Goal: Information Seeking & Learning: Learn about a topic

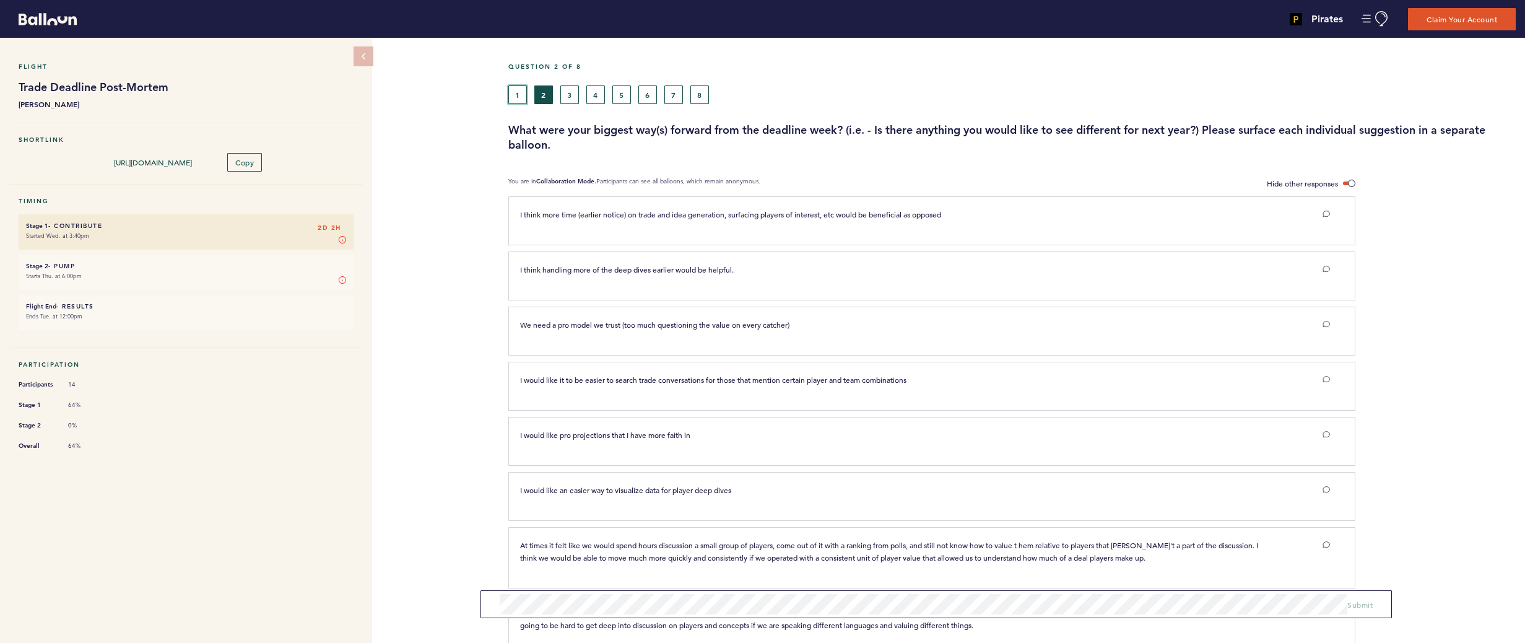
click at [516, 89] on button "1" at bounding box center [517, 94] width 19 height 19
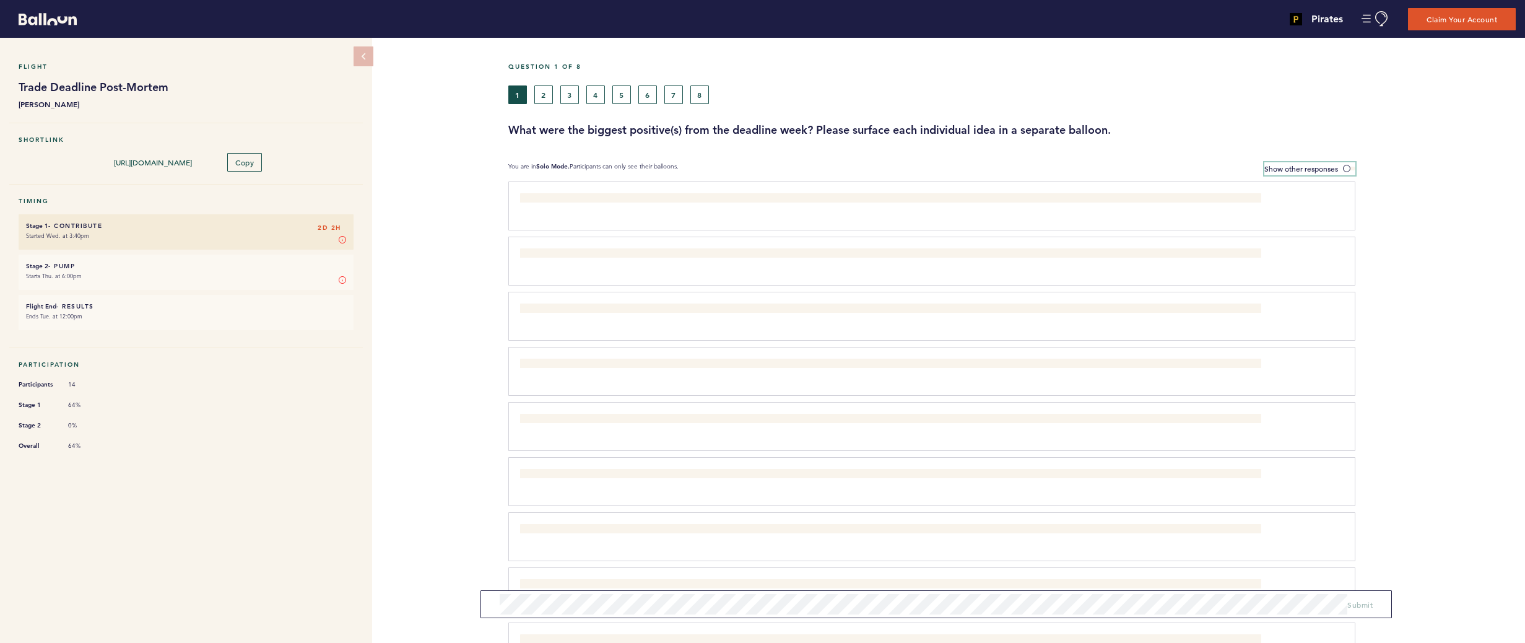
click at [1352, 169] on span at bounding box center [1349, 169] width 12 height 4
click at [0, 0] on input "Show other responses" at bounding box center [0, 0] width 0 height 0
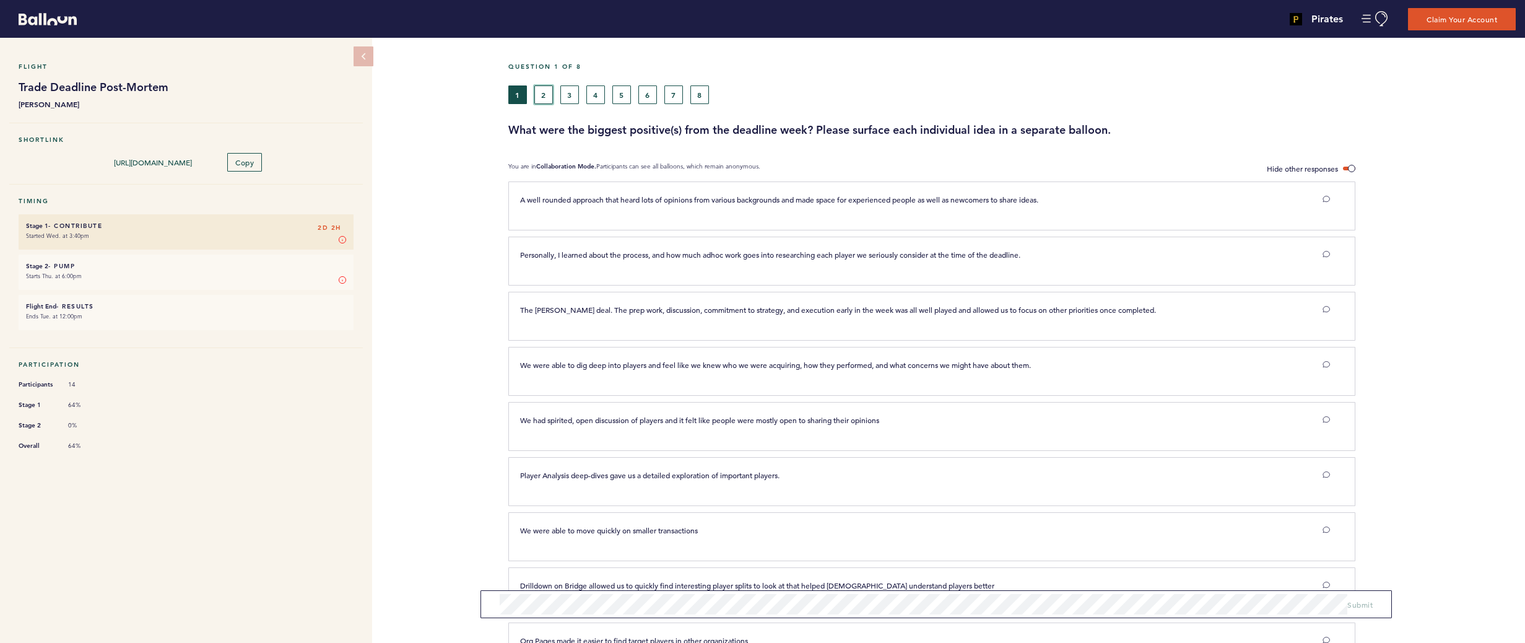
click at [545, 94] on button "2" at bounding box center [543, 94] width 19 height 19
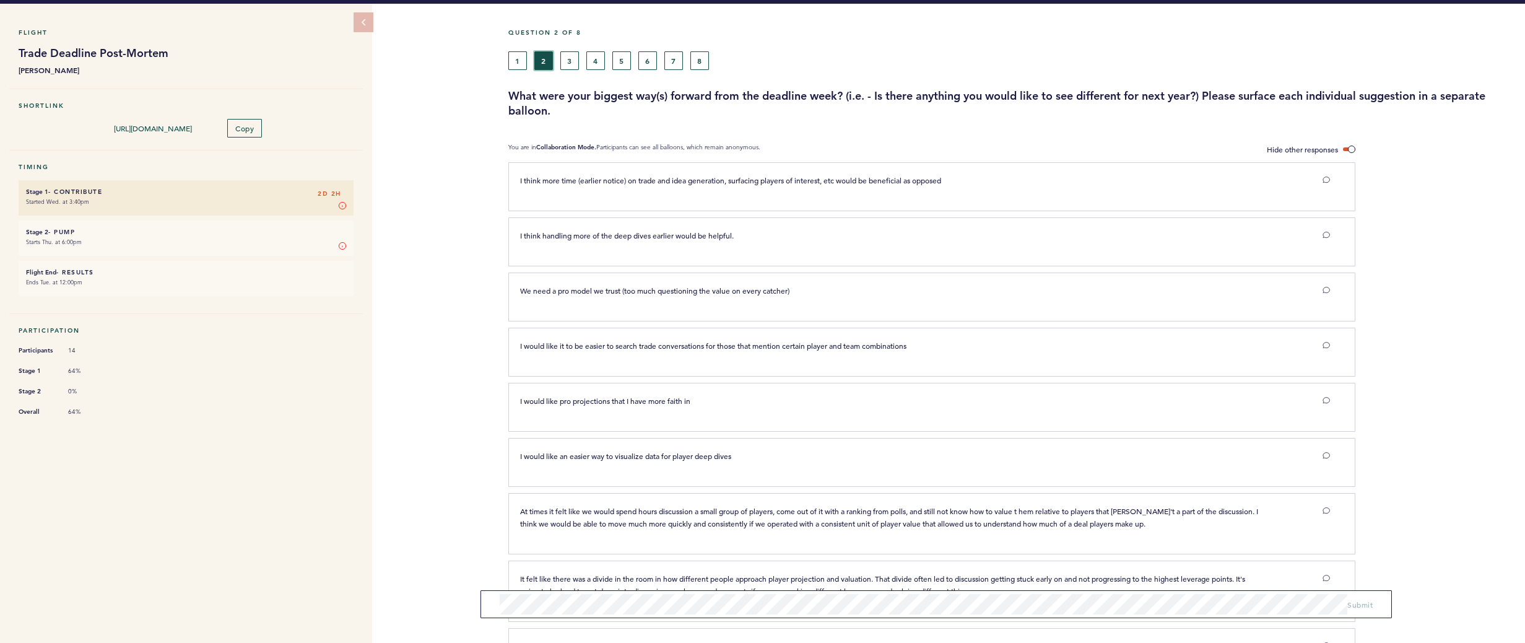
scroll to position [29, 0]
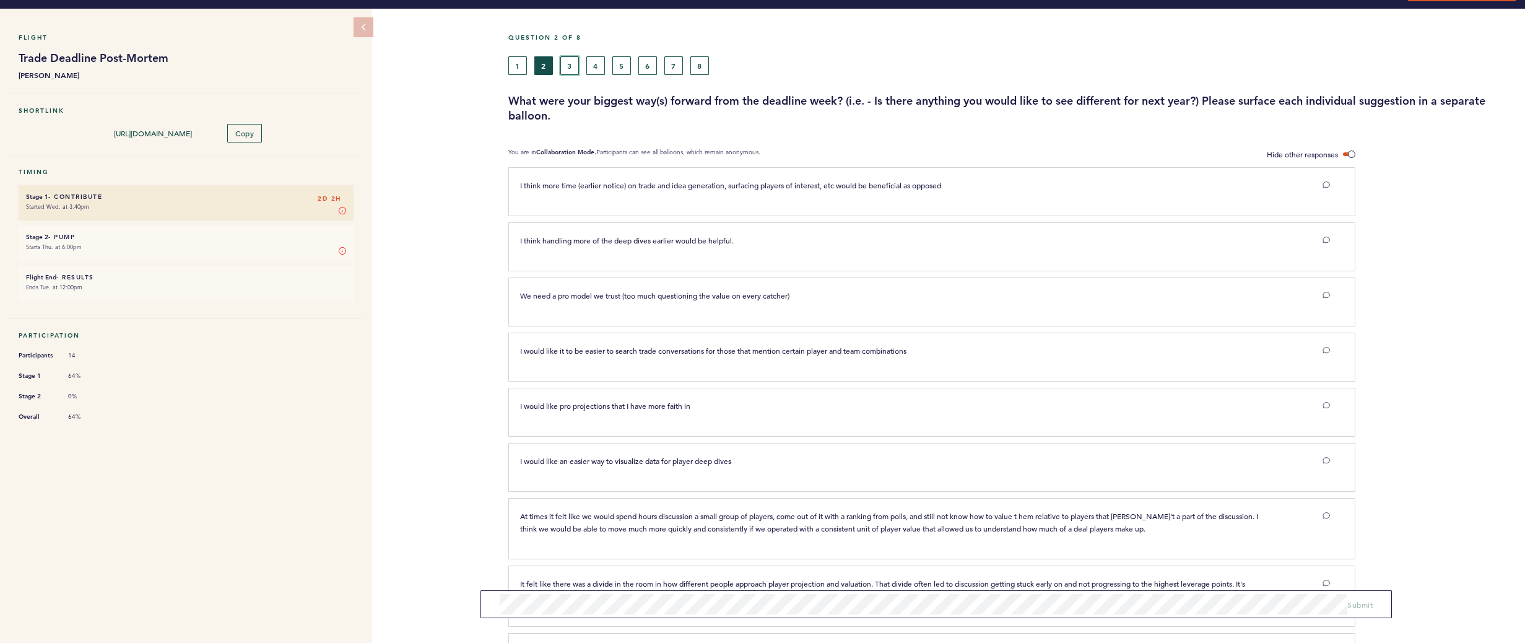
click at [574, 67] on button "3" at bounding box center [569, 65] width 19 height 19
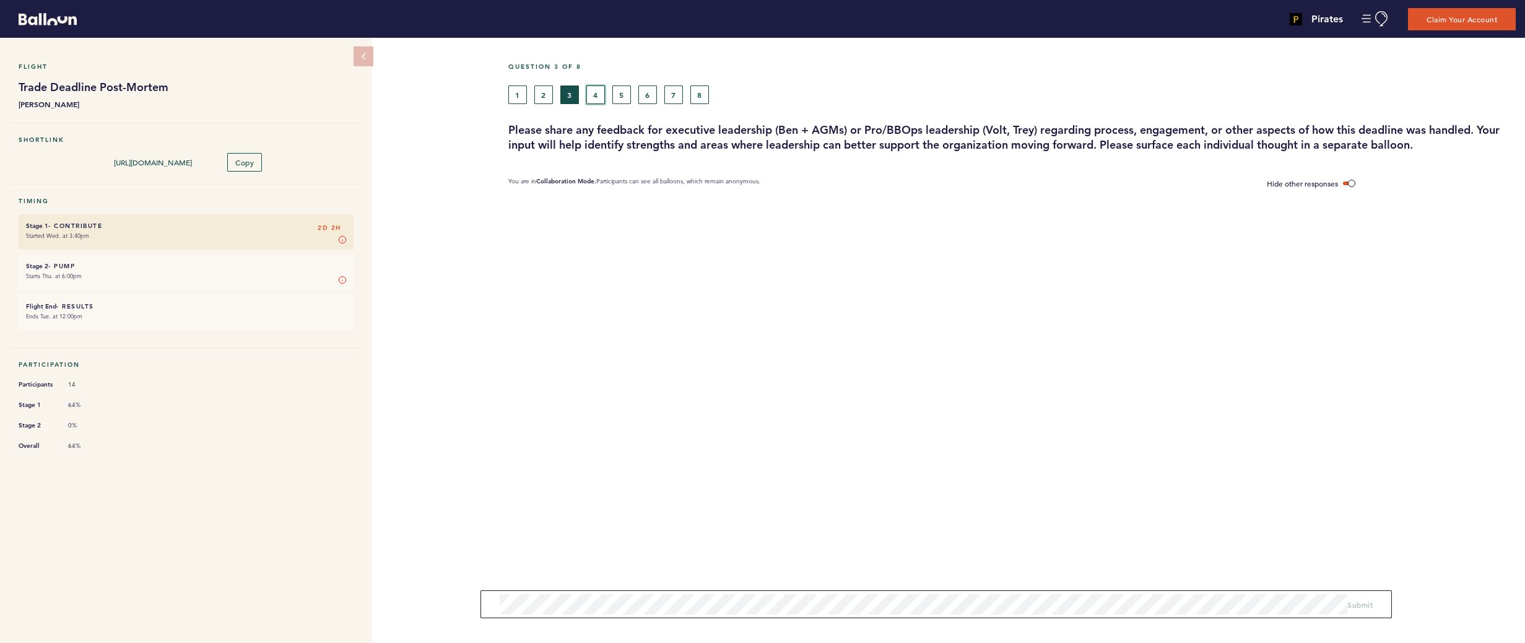
click at [602, 97] on button "4" at bounding box center [595, 94] width 19 height 19
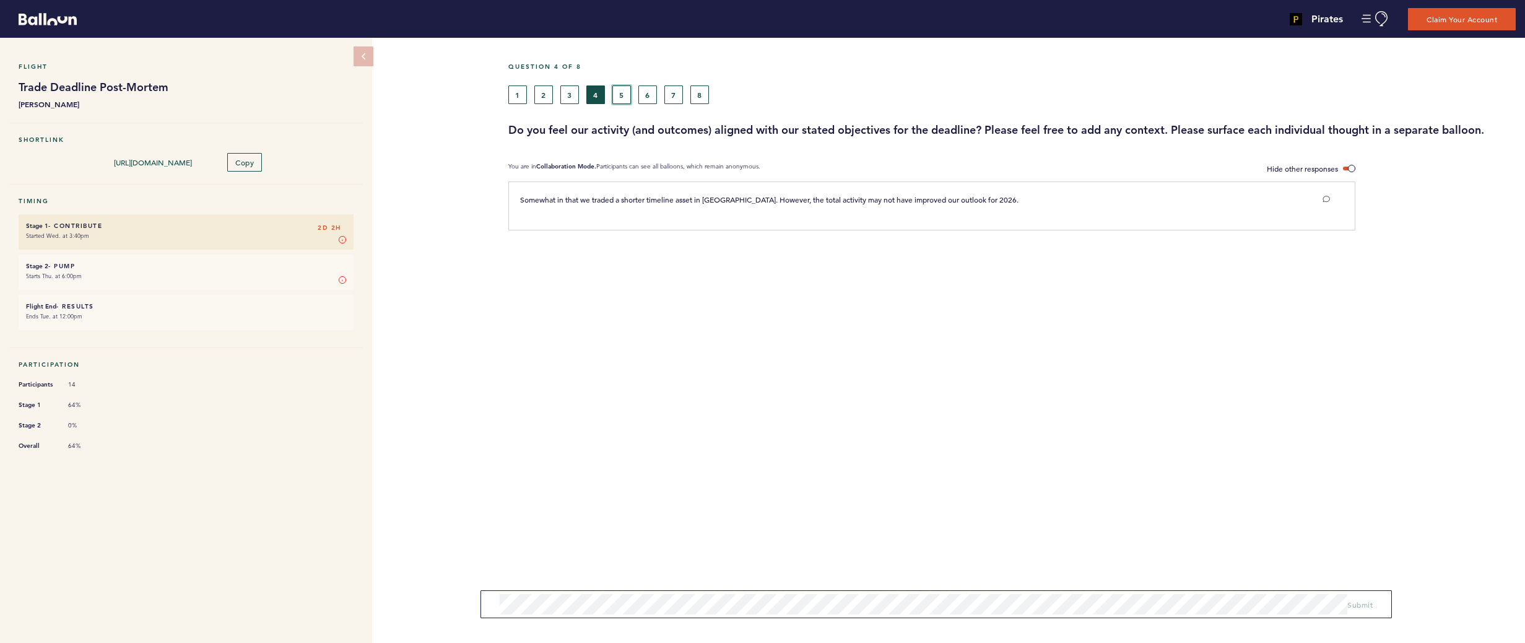
click at [620, 97] on button "5" at bounding box center [621, 94] width 19 height 19
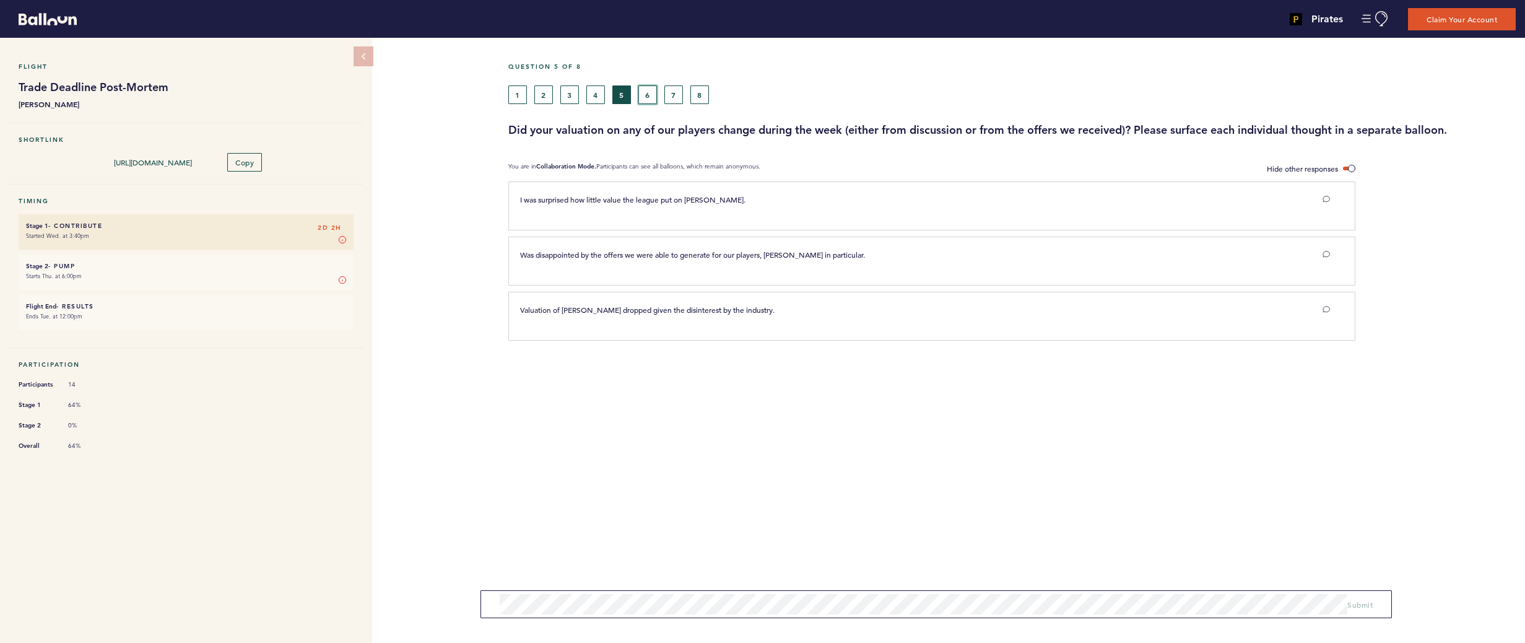
click at [645, 93] on button "6" at bounding box center [647, 94] width 19 height 19
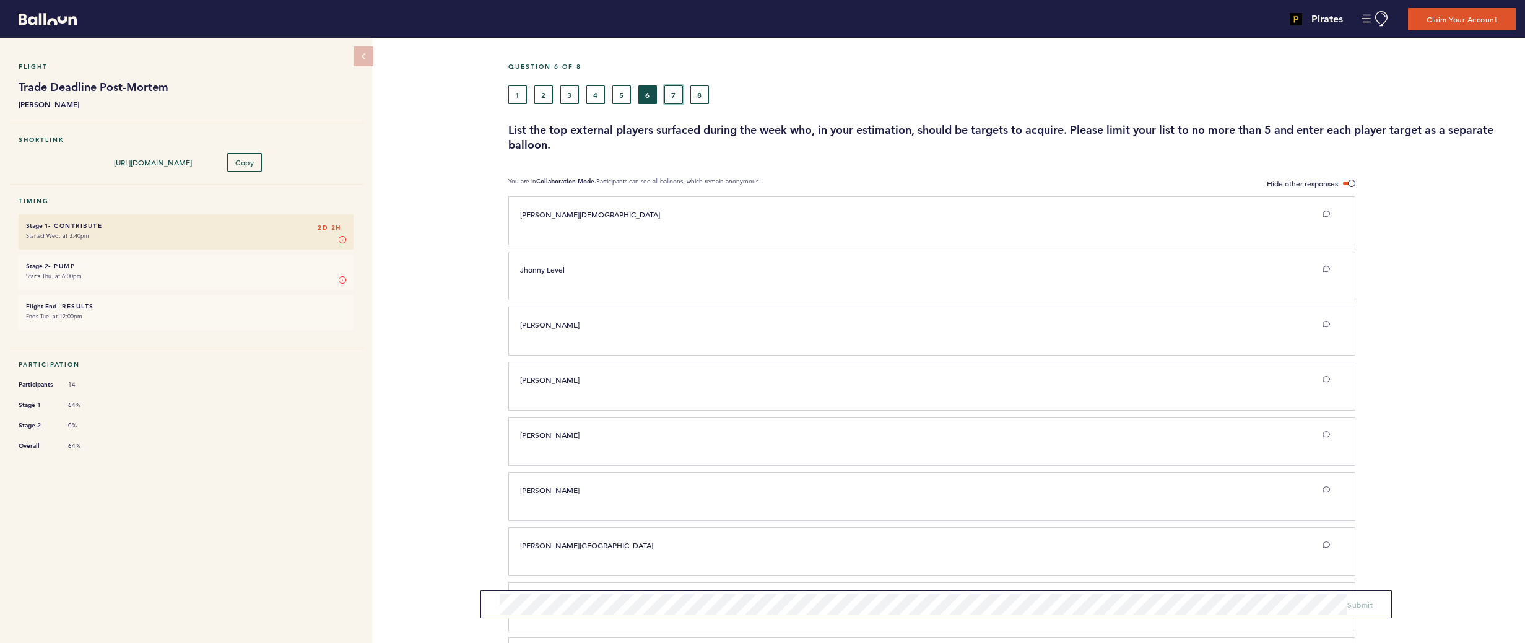
click at [676, 96] on button "7" at bounding box center [673, 94] width 19 height 19
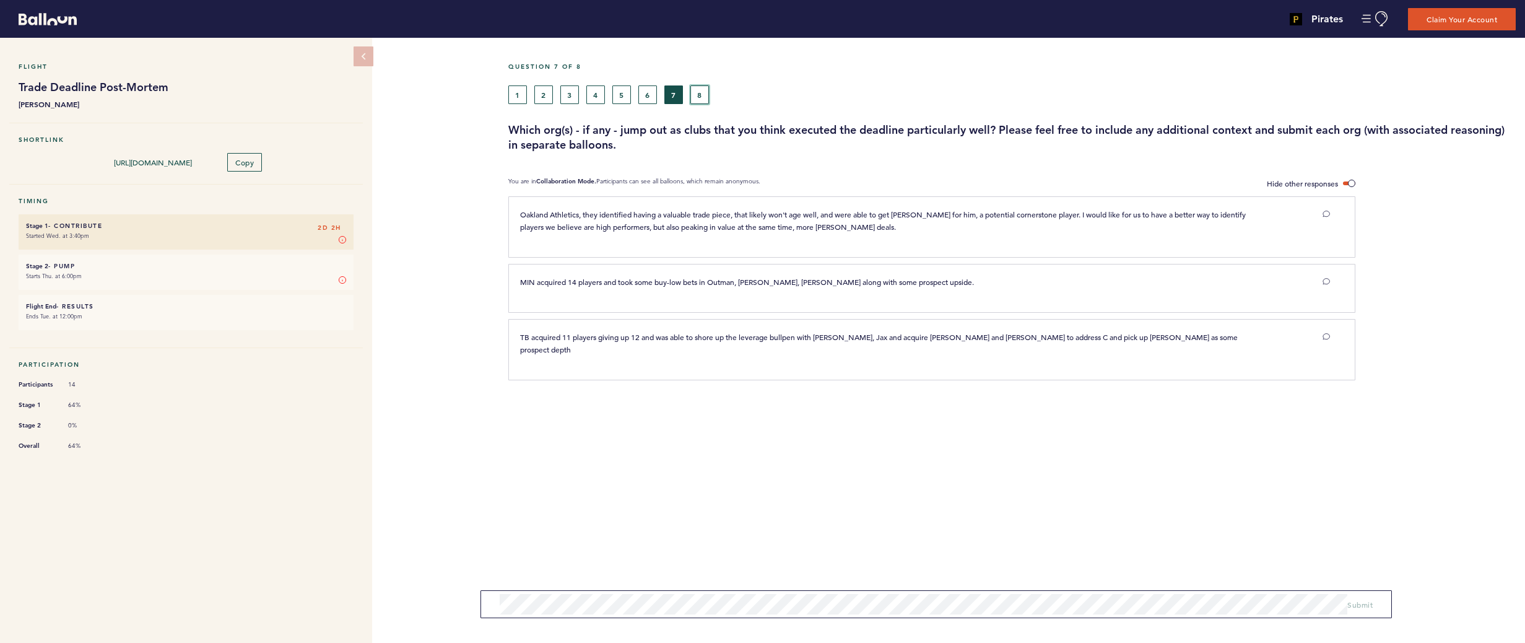
click at [707, 95] on button "8" at bounding box center [699, 94] width 19 height 19
